Goal: Register for event/course

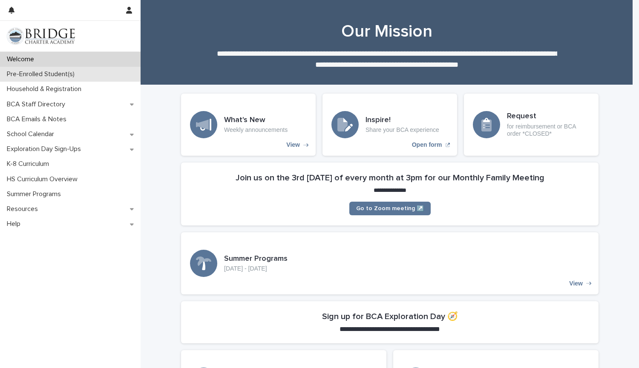
click at [72, 75] on p "Pre-Enrolled Student(s)" at bounding box center [42, 74] width 78 height 8
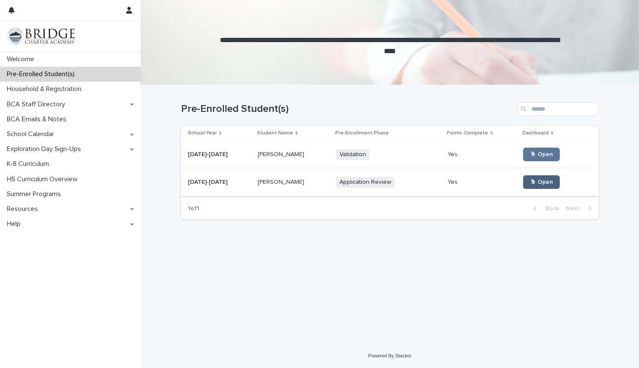
click at [523, 183] on link "🖱 Open" at bounding box center [541, 182] width 37 height 14
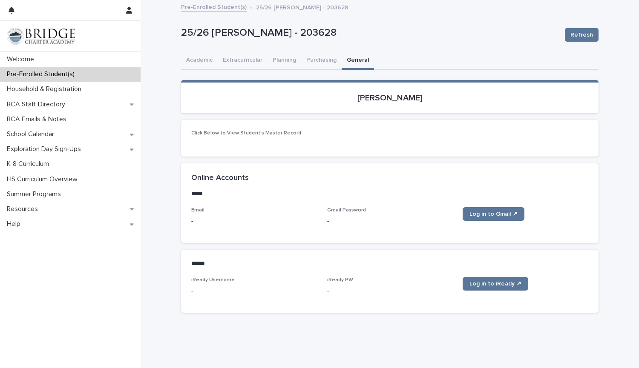
click at [357, 63] on button "General" at bounding box center [358, 61] width 32 height 18
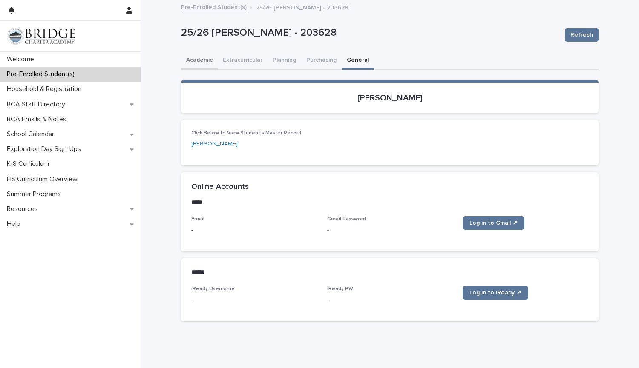
click at [190, 65] on button "Academic" at bounding box center [199, 61] width 37 height 18
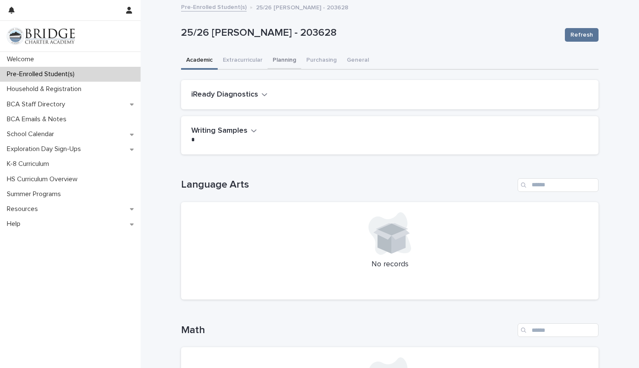
click at [279, 63] on button "Planning" at bounding box center [284, 61] width 34 height 18
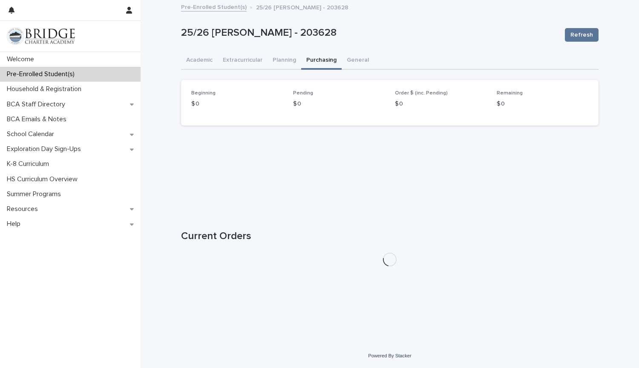
click at [312, 61] on button "Purchasing" at bounding box center [321, 61] width 40 height 18
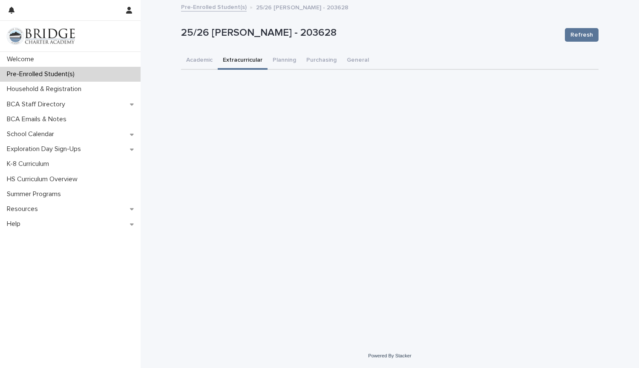
click at [252, 58] on button "Extracurricular" at bounding box center [243, 61] width 50 height 18
click at [206, 64] on button "Academic" at bounding box center [199, 61] width 37 height 18
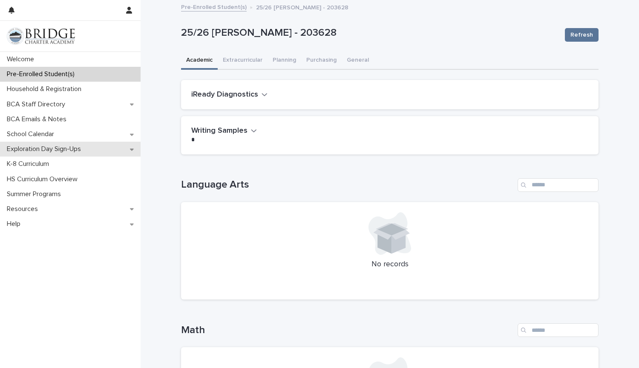
click at [64, 144] on div "Exploration Day Sign-Ups" at bounding box center [70, 149] width 141 height 15
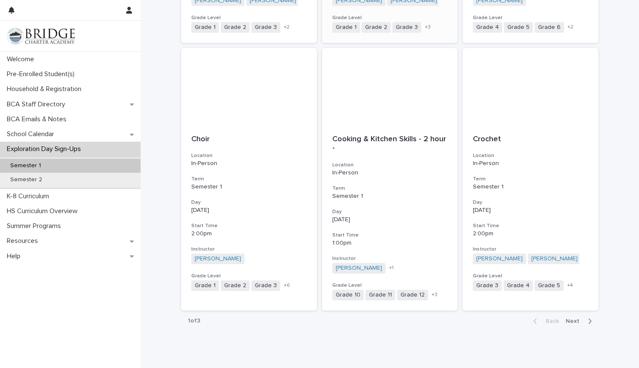
scroll to position [906, 0]
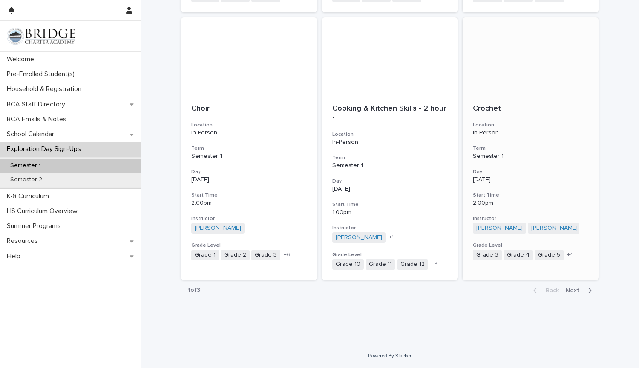
click at [522, 127] on h3 "Location" at bounding box center [530, 125] width 115 height 7
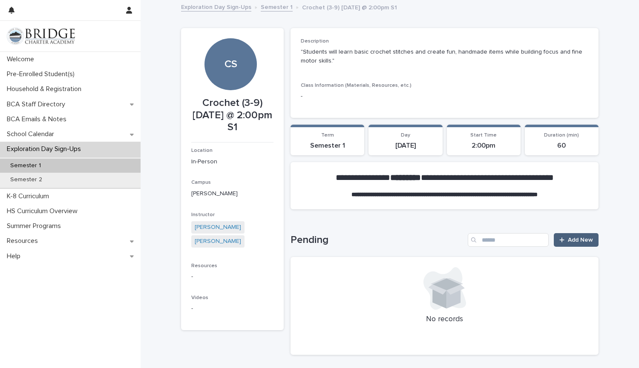
click at [572, 241] on span "Add New" at bounding box center [580, 240] width 25 height 6
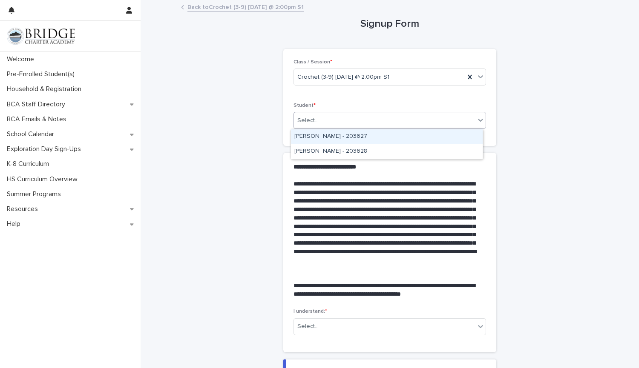
click at [411, 118] on div "Select..." at bounding box center [384, 121] width 181 height 14
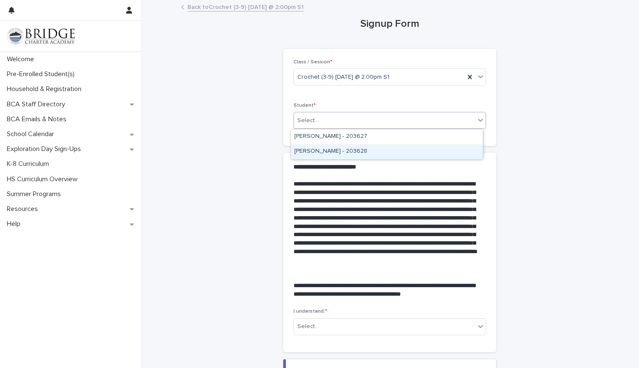
click at [378, 153] on div "[PERSON_NAME] - 203628" at bounding box center [387, 151] width 192 height 15
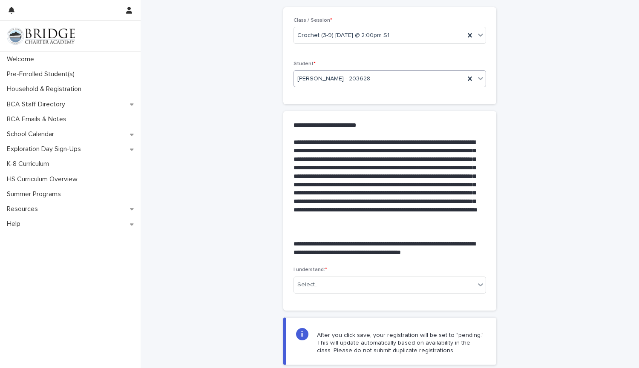
scroll to position [126, 0]
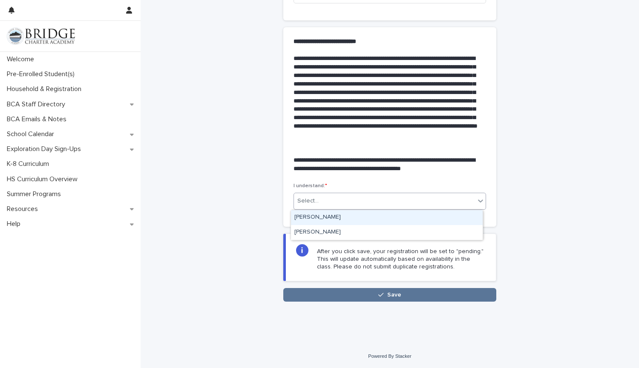
click at [366, 207] on div "Select..." at bounding box center [384, 201] width 181 height 14
click at [338, 212] on div "[PERSON_NAME]" at bounding box center [387, 217] width 192 height 15
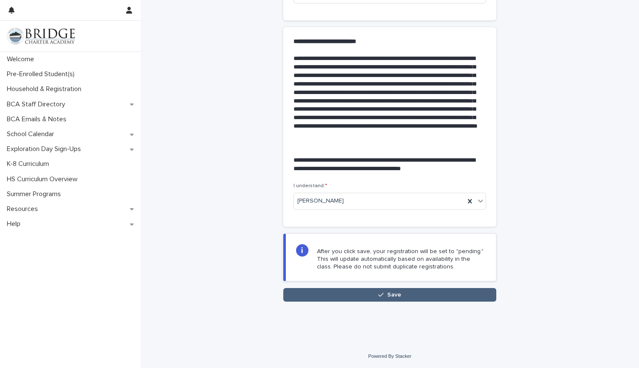
click at [348, 289] on button "Save" at bounding box center [389, 295] width 213 height 14
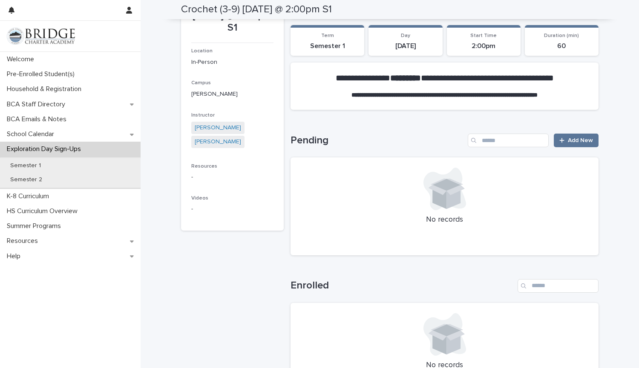
scroll to position [98, 0]
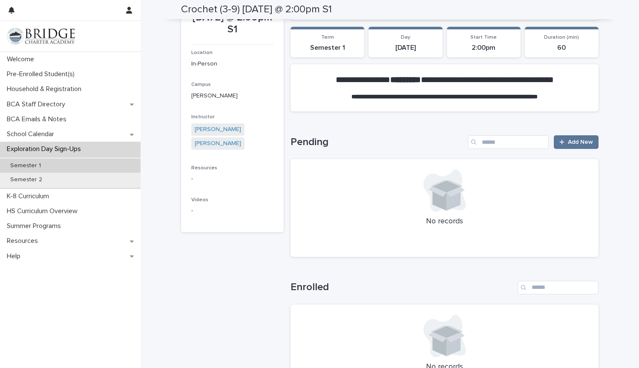
click at [43, 170] on div "Semester 1" at bounding box center [70, 166] width 141 height 14
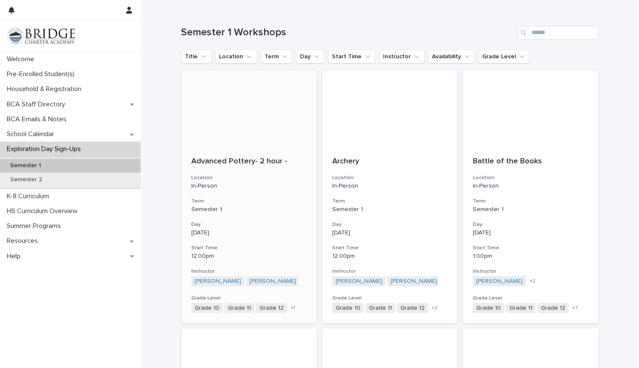
scroll to position [78, 0]
click at [486, 57] on button "Grade Level" at bounding box center [504, 56] width 52 height 14
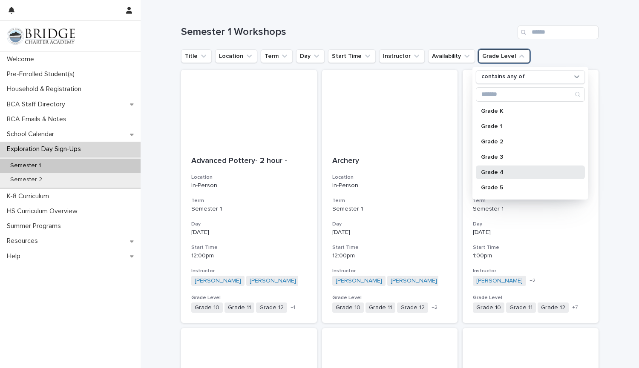
click at [488, 169] on div "Grade 4" at bounding box center [530, 173] width 109 height 14
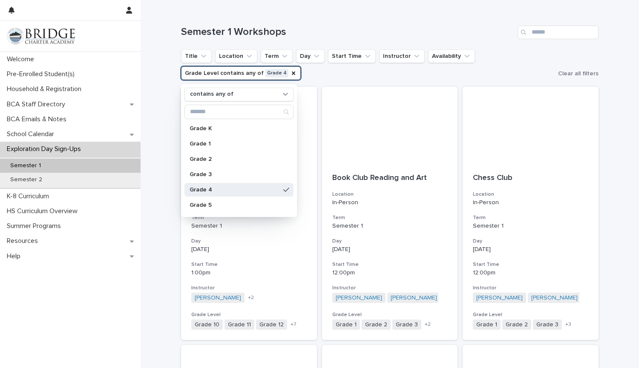
click at [485, 57] on ul "Title Location Term Day Start Time Instructor Availability Grade Level contains…" at bounding box center [367, 65] width 377 height 34
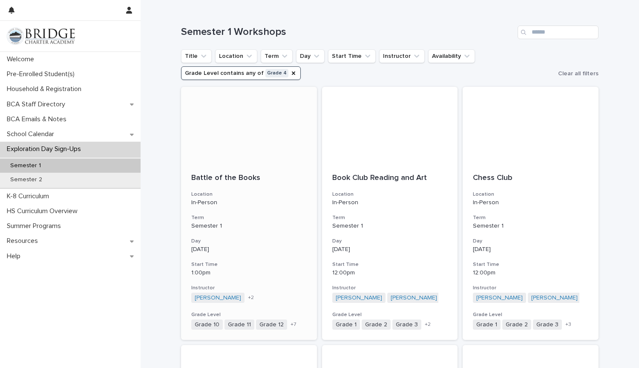
click at [219, 181] on p "Battle of the Books" at bounding box center [248, 178] width 115 height 9
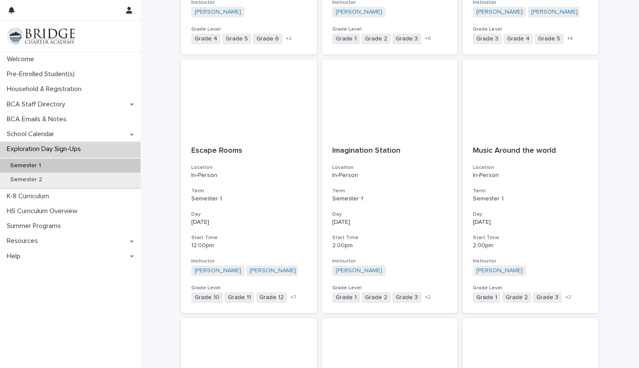
scroll to position [623, 0]
click at [235, 222] on p "[DATE]" at bounding box center [248, 222] width 115 height 7
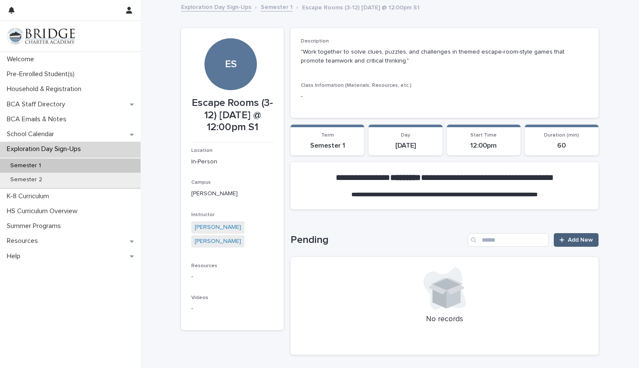
click at [571, 243] on span "Add New" at bounding box center [580, 240] width 25 height 6
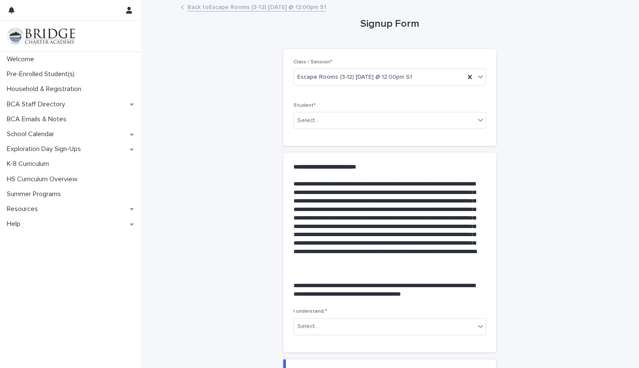
click at [422, 130] on div "Student * Select..." at bounding box center [389, 119] width 193 height 33
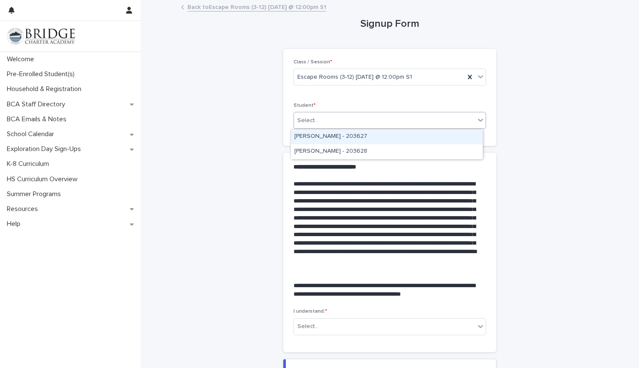
click at [426, 124] on div "Select..." at bounding box center [384, 121] width 181 height 14
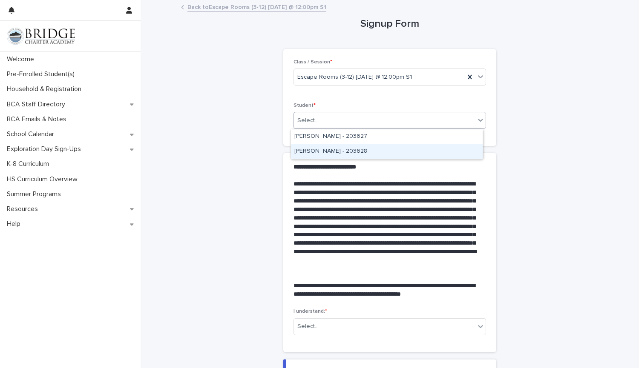
click at [405, 158] on div "[PERSON_NAME] - 203628" at bounding box center [387, 151] width 192 height 15
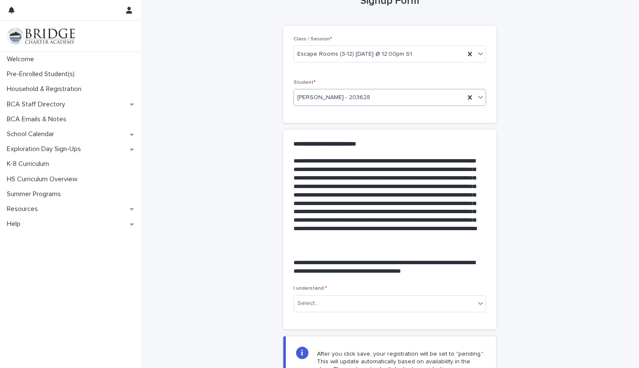
scroll to position [126, 0]
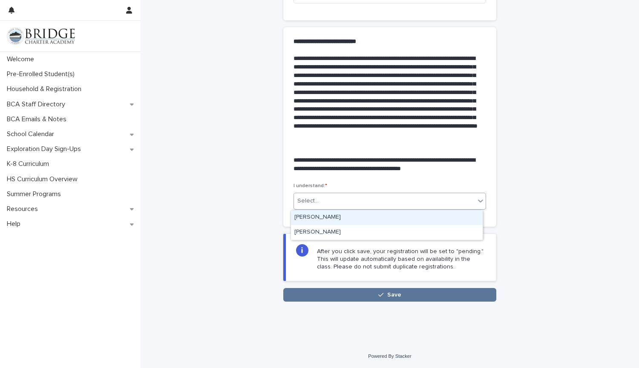
click at [464, 204] on div "Select..." at bounding box center [384, 201] width 181 height 14
click at [397, 217] on div "[PERSON_NAME]" at bounding box center [387, 217] width 192 height 15
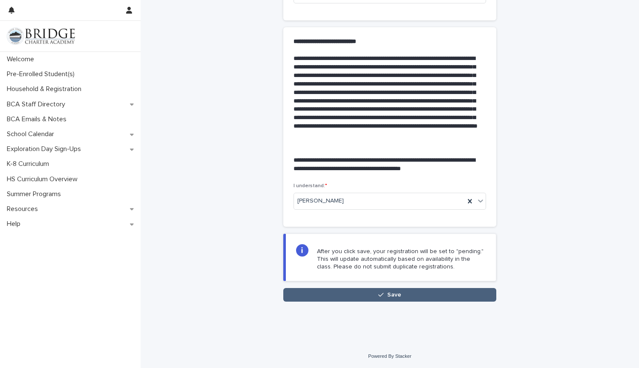
click at [393, 298] on button "Save" at bounding box center [389, 295] width 213 height 14
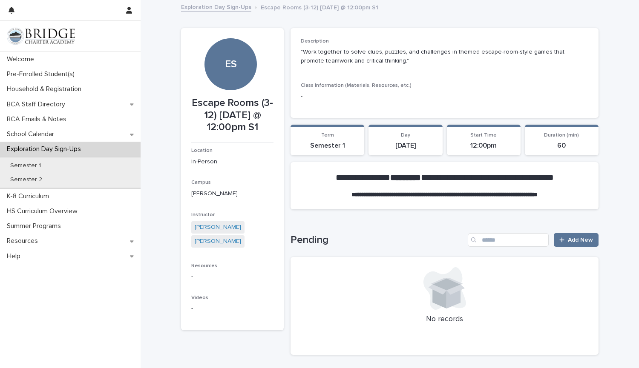
click at [340, 137] on p "Term" at bounding box center [327, 135] width 63 height 6
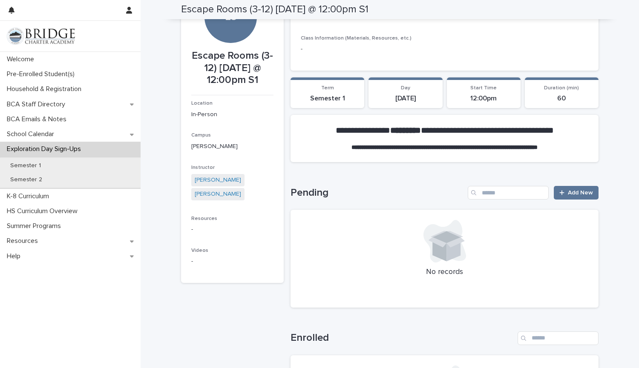
scroll to position [39, 0]
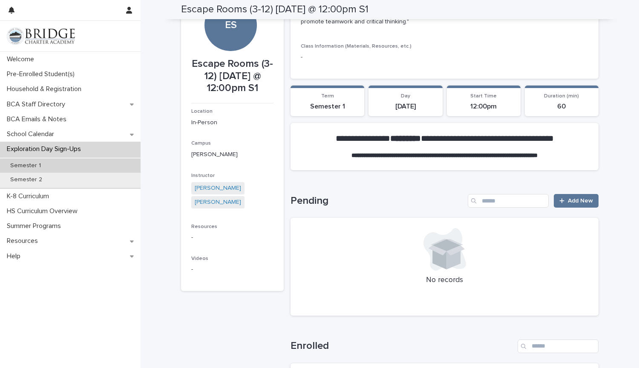
click at [17, 164] on p "Semester 1" at bounding box center [25, 165] width 44 height 7
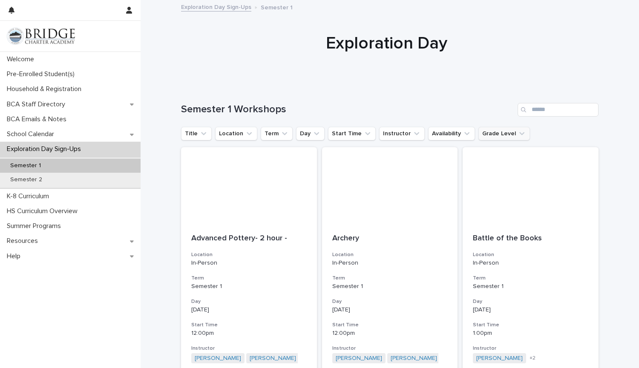
click at [502, 139] on button "Grade Level" at bounding box center [504, 134] width 52 height 14
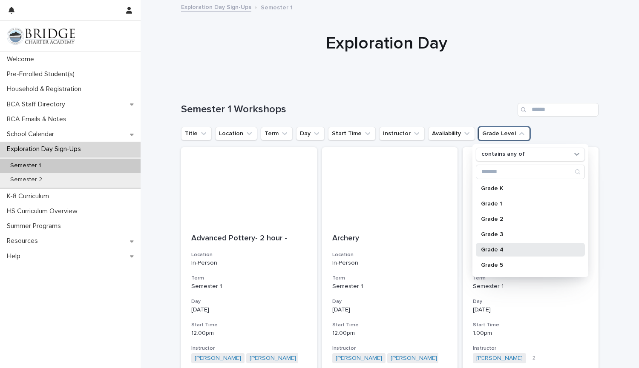
click at [499, 243] on div "Grade 4" at bounding box center [530, 250] width 109 height 14
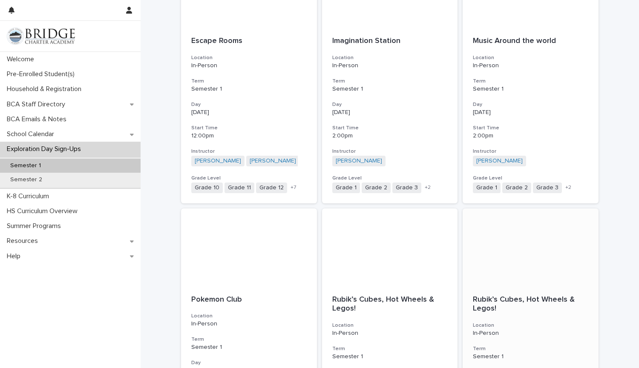
scroll to position [675, 0]
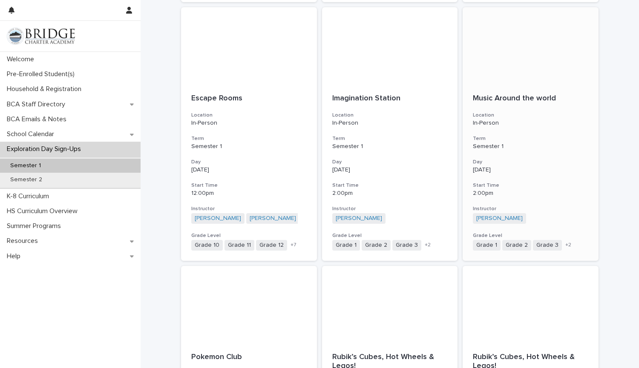
click at [495, 101] on p "Music Around the world" at bounding box center [530, 98] width 115 height 9
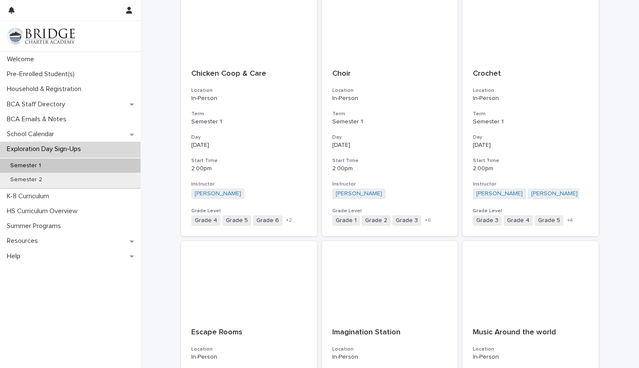
scroll to position [441, 0]
click at [350, 83] on div "Choir Location In-Person Term Semester 1 Day [DATE] Start Time 2:00pm Instructo…" at bounding box center [390, 146] width 136 height 177
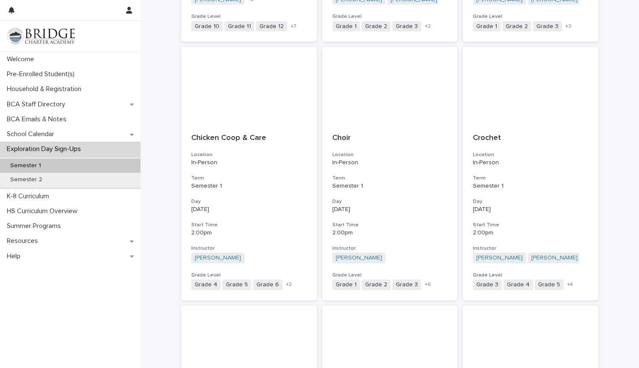
scroll to position [380, 0]
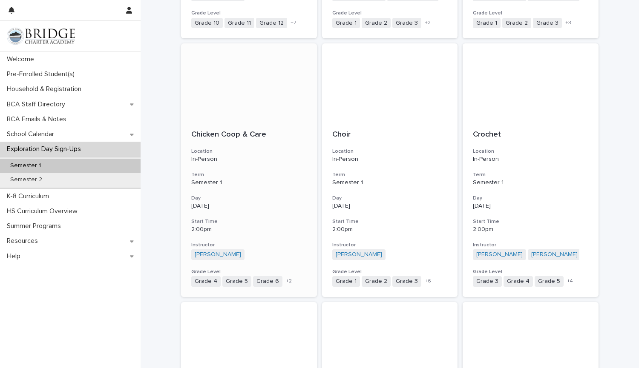
click at [213, 133] on p "Chicken Coop & Care" at bounding box center [248, 134] width 115 height 9
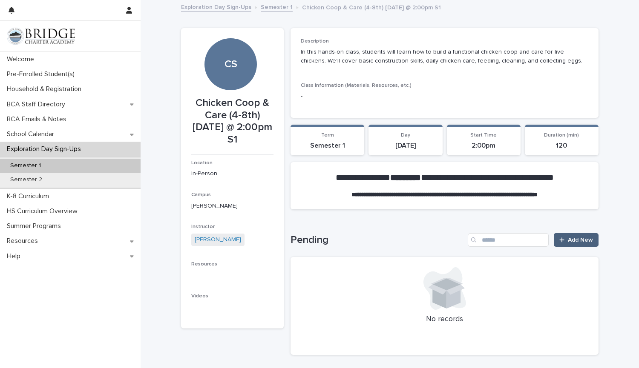
click at [579, 235] on link "Add New" at bounding box center [576, 240] width 45 height 14
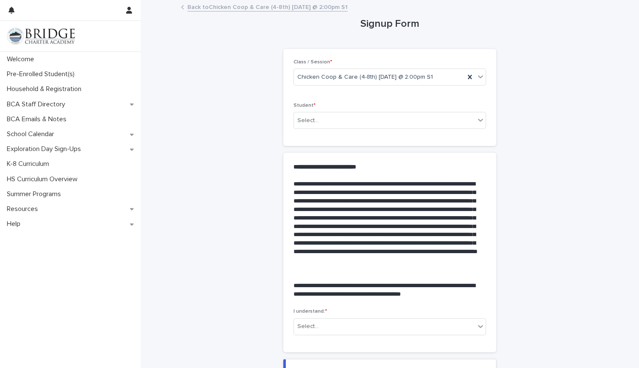
scroll to position [29, 0]
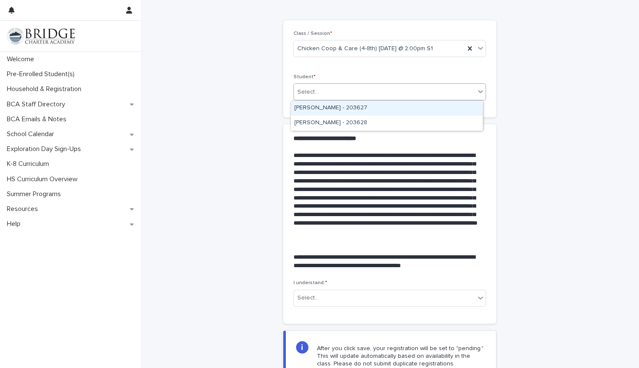
click at [411, 97] on div "Select..." at bounding box center [384, 92] width 181 height 14
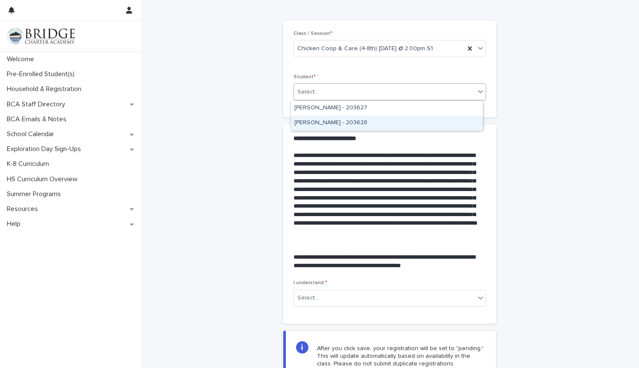
click at [388, 124] on div "[PERSON_NAME] - 203628" at bounding box center [387, 123] width 192 height 15
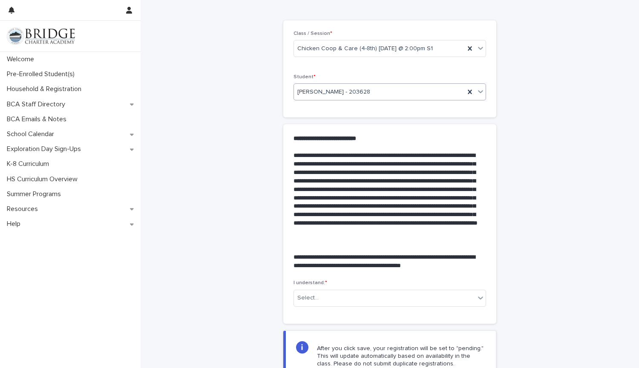
scroll to position [126, 0]
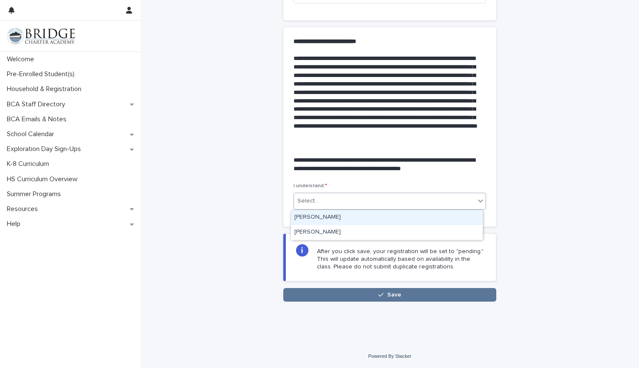
click at [381, 199] on div "Select..." at bounding box center [384, 201] width 181 height 14
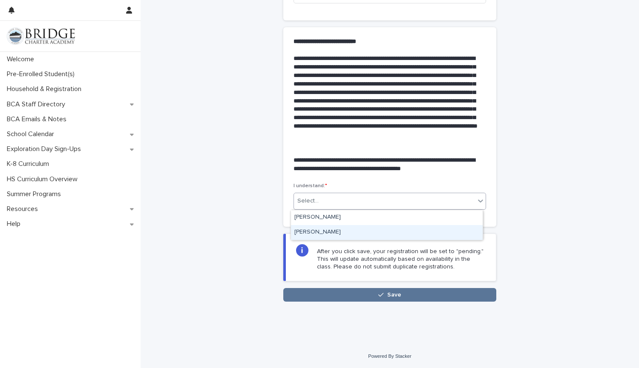
click at [345, 234] on div "[PERSON_NAME]" at bounding box center [387, 232] width 192 height 15
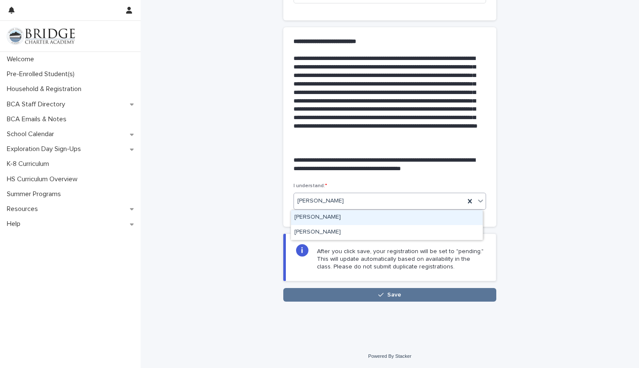
click at [338, 197] on div "[PERSON_NAME]" at bounding box center [379, 201] width 171 height 14
click at [336, 218] on div "[PERSON_NAME]" at bounding box center [387, 217] width 192 height 15
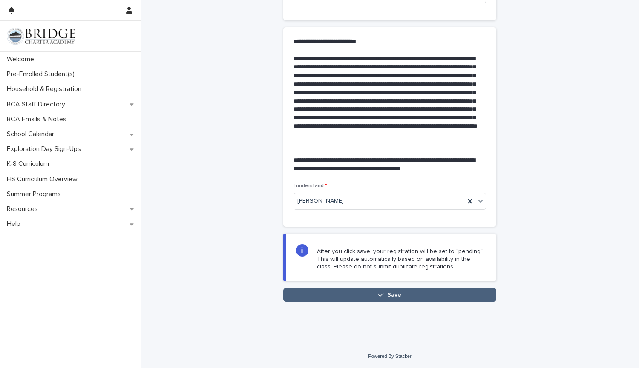
click at [353, 297] on button "Save" at bounding box center [389, 295] width 213 height 14
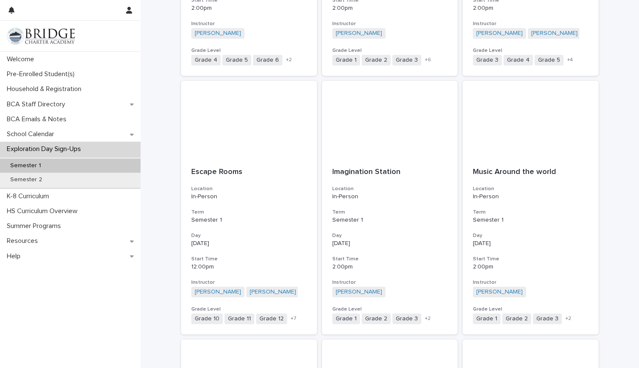
scroll to position [601, 0]
click at [354, 165] on div "Imagination Station Location In-Person Term Semester 1 Day [DATE] Start Time 2:…" at bounding box center [390, 245] width 136 height 177
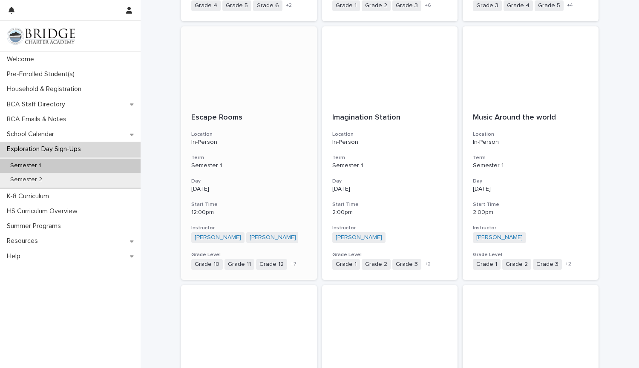
scroll to position [680, 0]
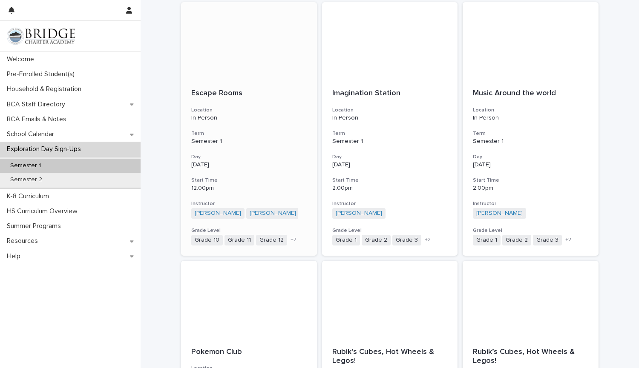
click at [271, 120] on p "In-Person" at bounding box center [248, 118] width 115 height 7
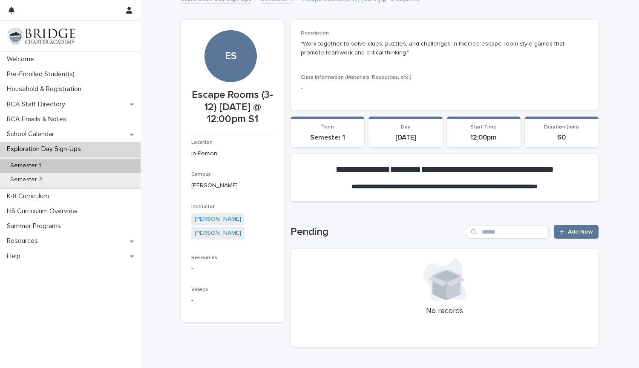
scroll to position [62, 0]
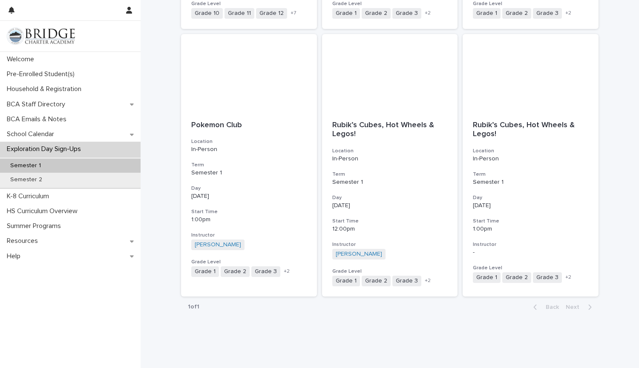
scroll to position [907, 0]
click at [62, 91] on p "Household & Registration" at bounding box center [45, 89] width 85 height 8
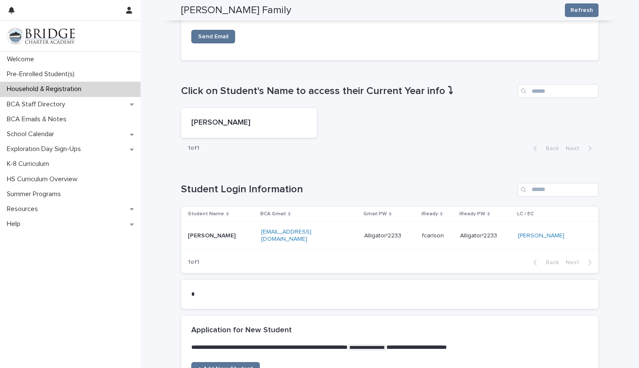
scroll to position [310, 0]
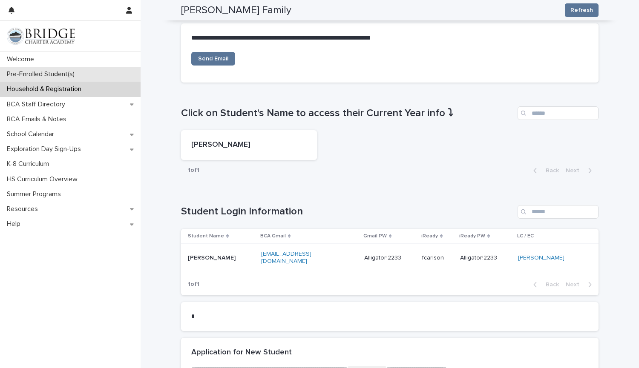
click at [77, 69] on div "Pre-Enrolled Student(s)" at bounding box center [70, 74] width 141 height 15
